Goal: Task Accomplishment & Management: Complete application form

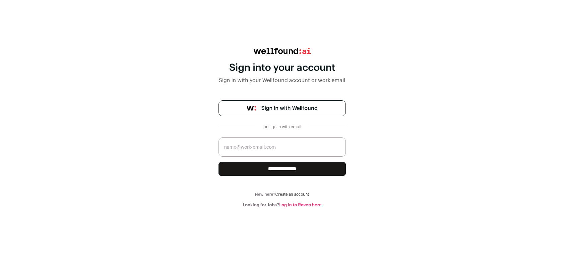
click at [293, 195] on link "Create an account" at bounding box center [292, 195] width 34 height 4
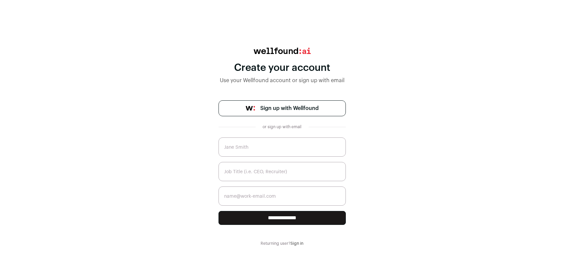
click at [289, 146] on input "text" at bounding box center [282, 147] width 127 height 19
type input "[PERSON_NAME]"
type input "[DOMAIN_NAME][EMAIL_ADDRESS][DOMAIN_NAME]"
click at [283, 171] on input "text" at bounding box center [282, 171] width 127 height 19
type input "Service Designer"
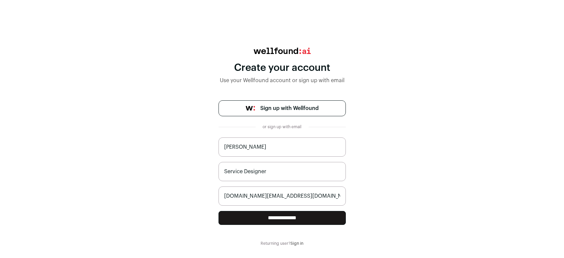
click at [403, 178] on div "**********" at bounding box center [282, 147] width 564 height 199
click at [311, 217] on input "**********" at bounding box center [282, 218] width 127 height 14
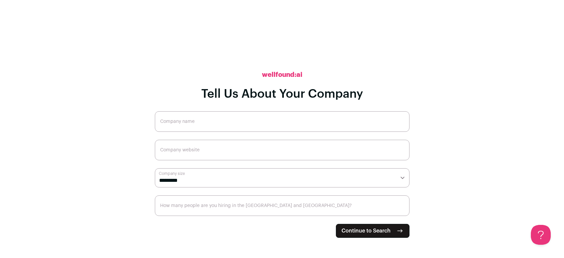
click at [312, 172] on select "**********" at bounding box center [282, 178] width 255 height 19
select select "*"
click at [155, 169] on select "**********" at bounding box center [282, 178] width 255 height 19
click at [304, 149] on input "Company website" at bounding box center [282, 150] width 255 height 21
type input "AnnabelleWebb.com"
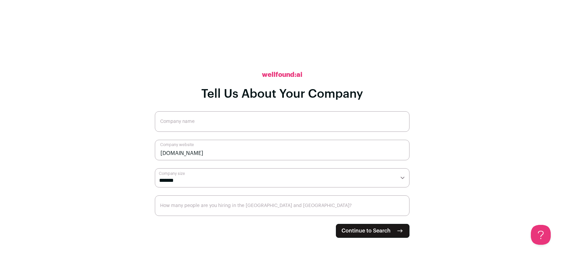
click at [276, 210] on input "How many people are you hiring in the [GEOGRAPHIC_DATA] and [GEOGRAPHIC_DATA]?" at bounding box center [282, 206] width 255 height 21
click at [279, 233] on form "**********" at bounding box center [282, 174] width 255 height 127
click at [284, 118] on input "Company name" at bounding box center [282, 121] width 255 height 21
type input "[PERSON_NAME]"
click at [385, 230] on span "Continue to Search" at bounding box center [366, 231] width 49 height 8
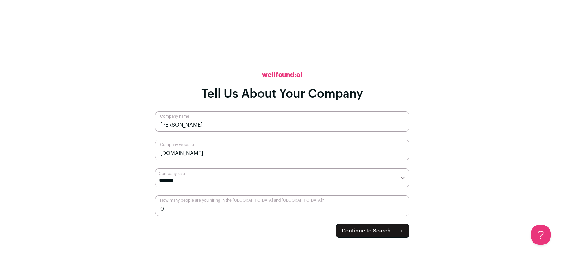
type input "0"
click at [314, 241] on div "**********" at bounding box center [282, 129] width 255 height 258
click at [364, 229] on span "Continue to Search" at bounding box center [366, 231] width 49 height 8
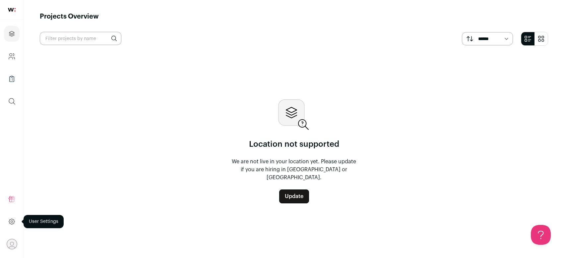
click at [14, 221] on icon at bounding box center [12, 222] width 6 height 6
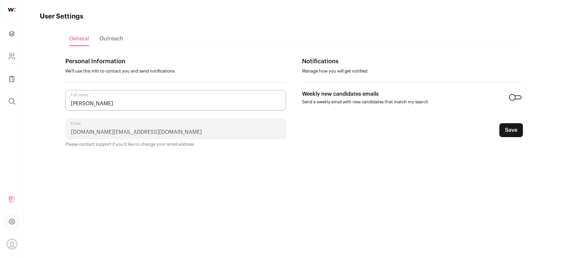
click at [116, 35] on div "Outreach" at bounding box center [112, 38] width 24 height 13
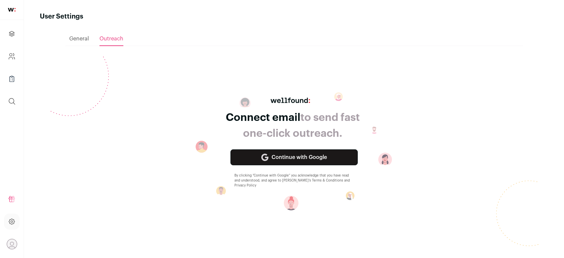
click at [317, 158] on link "Continue with Google" at bounding box center [294, 158] width 127 height 16
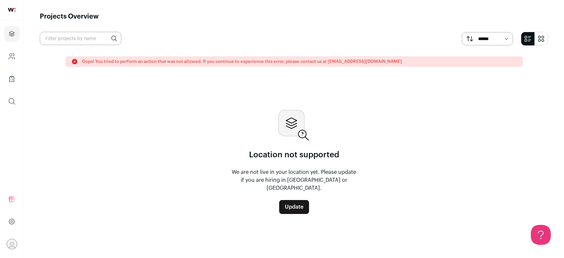
click at [14, 9] on img at bounding box center [12, 10] width 8 height 4
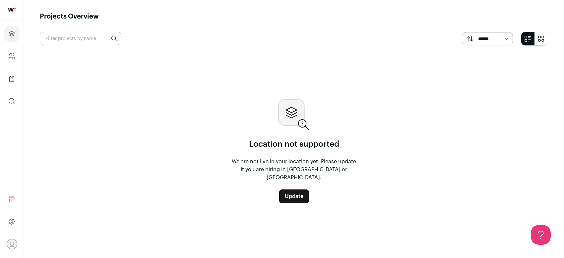
click at [294, 190] on link "Update" at bounding box center [294, 197] width 30 height 14
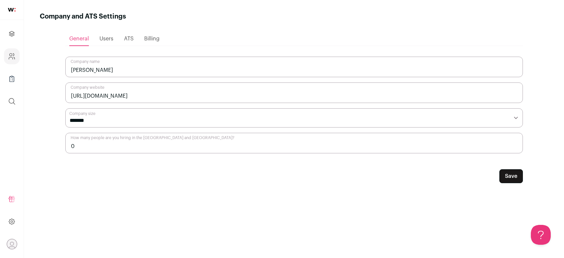
click at [107, 39] on span "Users" at bounding box center [107, 38] width 14 height 5
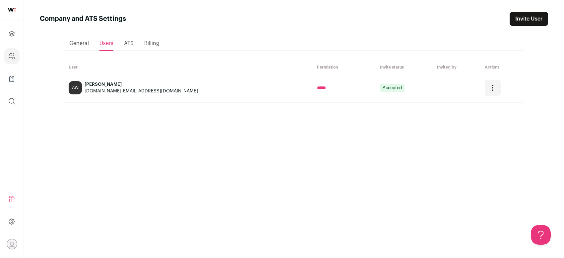
click at [132, 46] on div "ATS" at bounding box center [129, 43] width 10 height 13
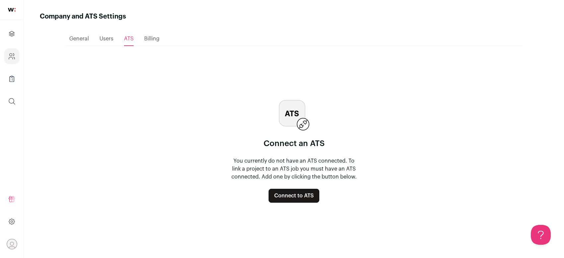
click at [144, 46] on div "Loading... General Users ATS Billing Connect an ATS You currently do not have a…" at bounding box center [294, 133] width 458 height 225
click at [150, 41] on span "Billing" at bounding box center [151, 38] width 15 height 5
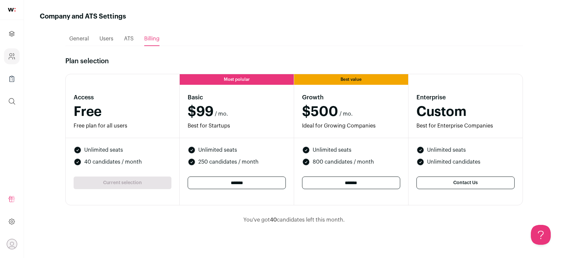
click at [127, 36] on span "ATS" at bounding box center [129, 38] width 10 height 5
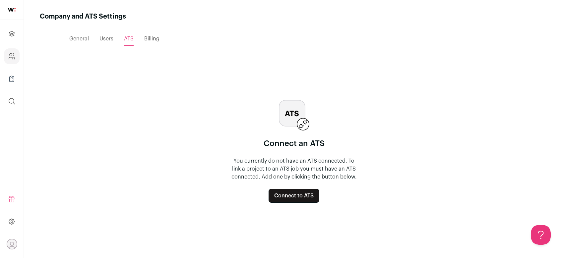
click at [308, 193] on button "Connect to ATS" at bounding box center [294, 196] width 51 height 14
click at [10, 34] on icon "Projects" at bounding box center [12, 34] width 8 height 8
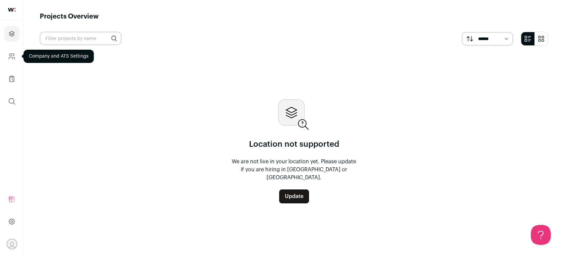
click at [11, 58] on icon "Company and ATS Settings" at bounding box center [12, 56] width 8 height 8
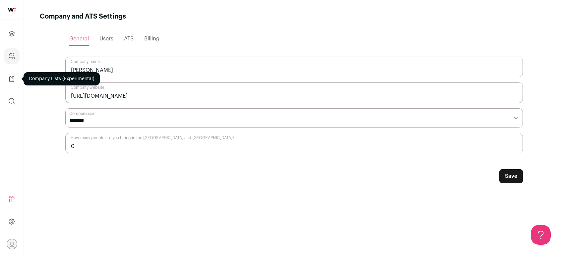
click at [11, 78] on icon "Company Lists" at bounding box center [12, 79] width 8 height 8
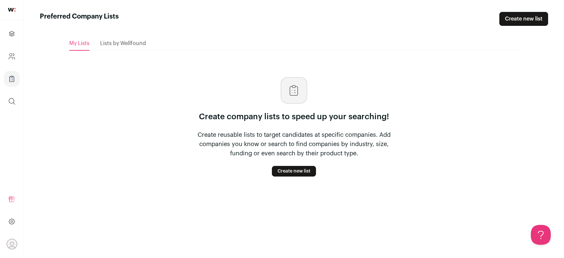
click at [289, 170] on link "Create new list" at bounding box center [294, 171] width 44 height 11
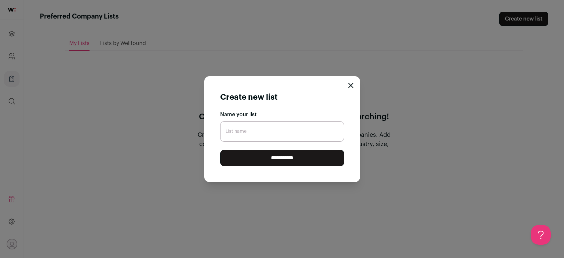
click at [354, 85] on div "**********" at bounding box center [282, 129] width 156 height 106
click at [351, 85] on icon "Close modal" at bounding box center [350, 85] width 5 height 5
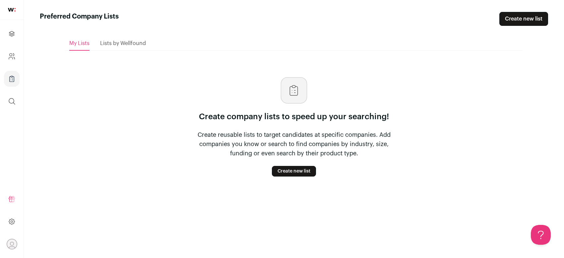
click at [130, 41] on span "Lists by Wellfound" at bounding box center [123, 43] width 46 height 5
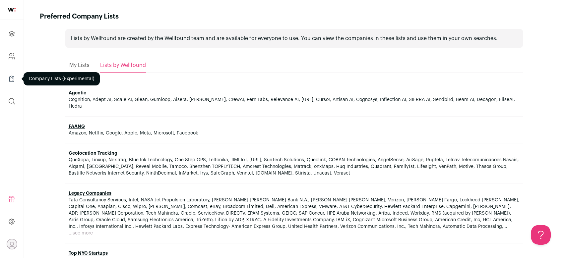
click at [11, 76] on icon "Company Lists" at bounding box center [12, 76] width 2 height 1
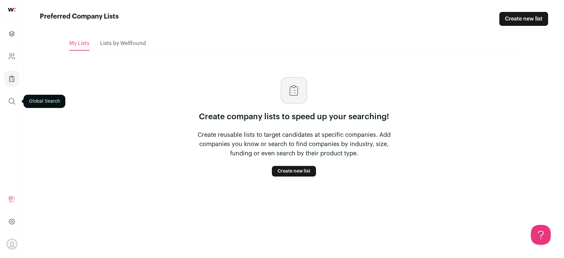
click at [11, 98] on icon "submit" at bounding box center [12, 102] width 8 height 8
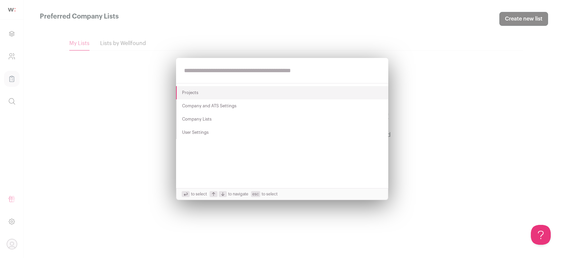
click at [110, 143] on div "Projects Company and ATS Settings Company Lists User Settings to select to navi…" at bounding box center [282, 129] width 564 height 258
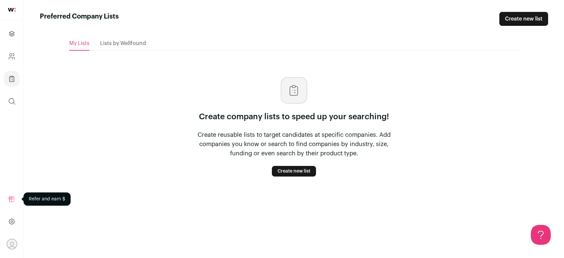
click at [13, 196] on icon at bounding box center [12, 199] width 6 height 6
